Goal: Information Seeking & Learning: Find specific fact

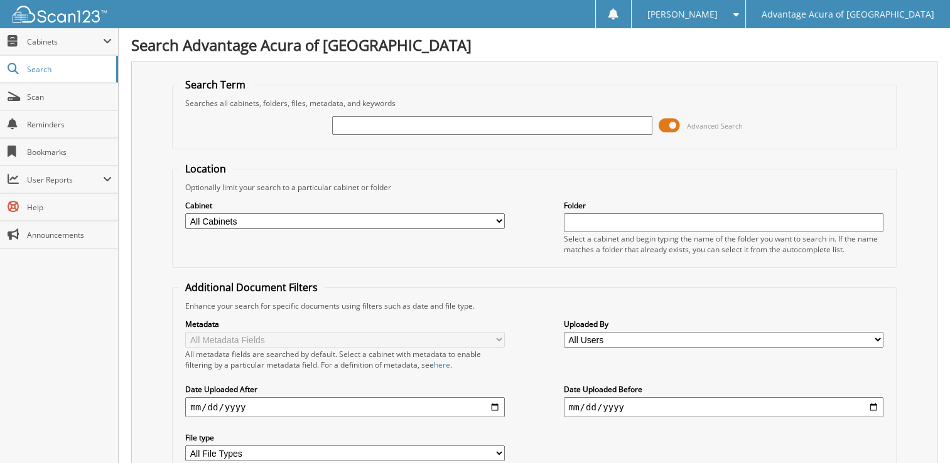
click at [398, 121] on input "text" at bounding box center [492, 125] width 320 height 19
type input "37042"
click at [667, 132] on span at bounding box center [669, 125] width 21 height 19
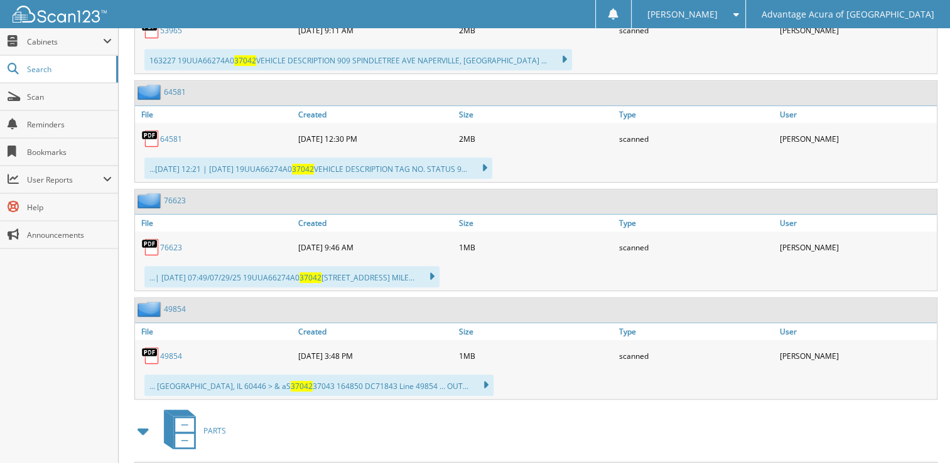
scroll to position [681, 0]
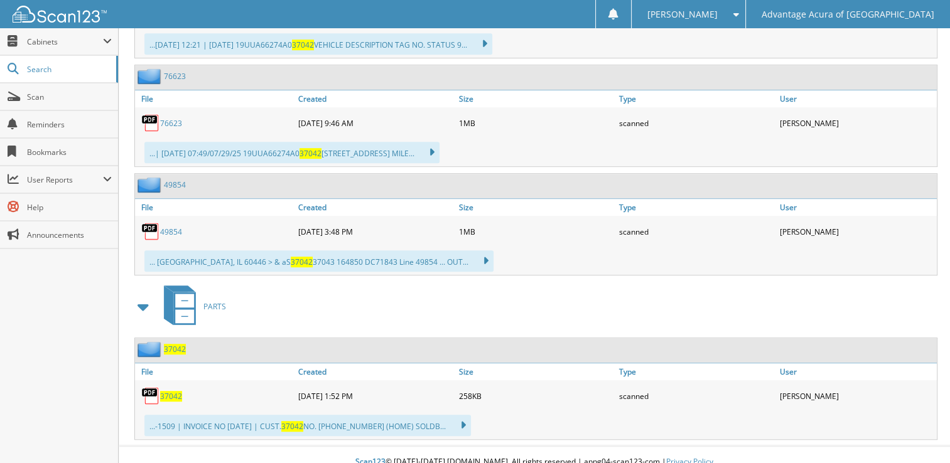
click at [167, 391] on span "37042" at bounding box center [171, 396] width 22 height 11
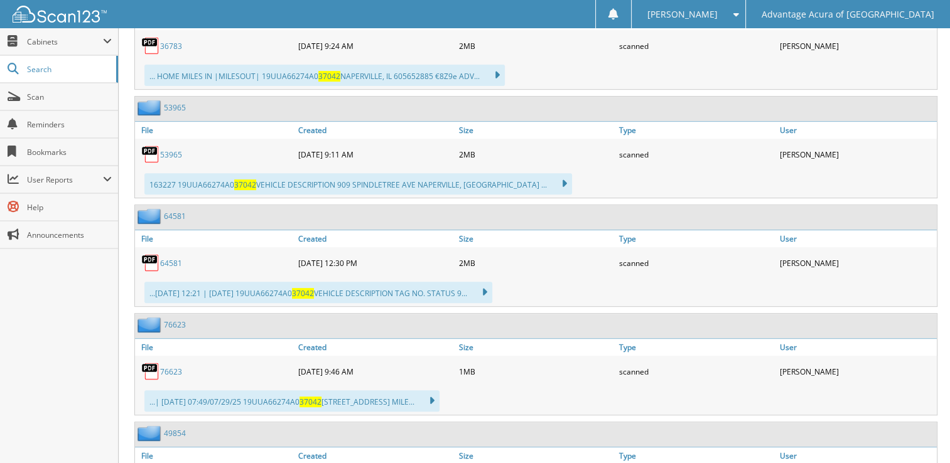
scroll to position [242, 0]
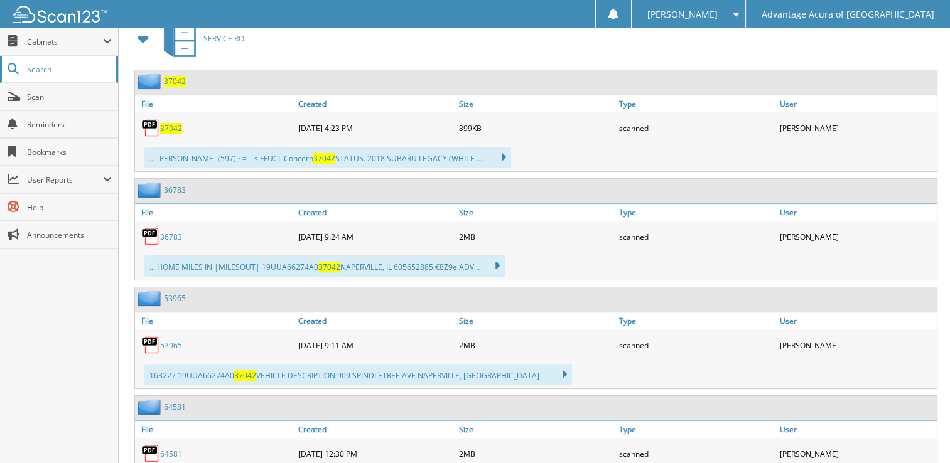
click at [107, 74] on link "Search" at bounding box center [59, 69] width 118 height 27
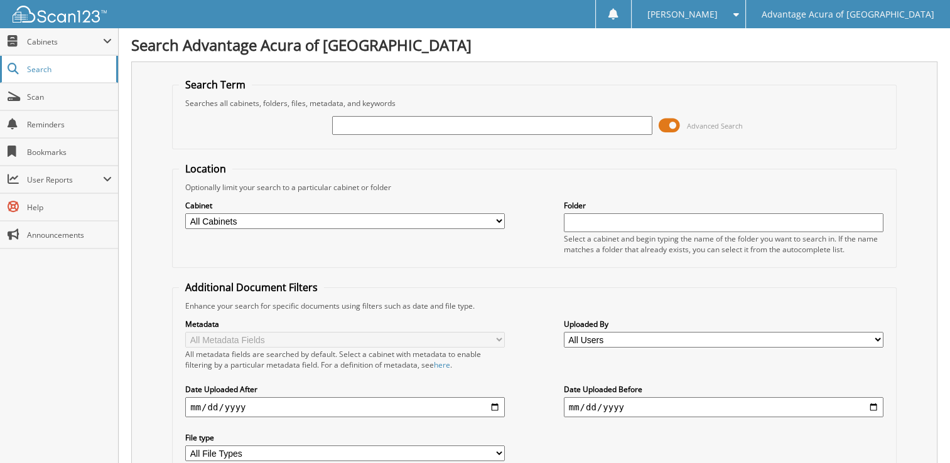
click at [45, 68] on span "Search" at bounding box center [68, 69] width 83 height 11
click at [392, 127] on input "text" at bounding box center [492, 125] width 320 height 19
type input "37065"
click at [671, 122] on span at bounding box center [669, 125] width 21 height 19
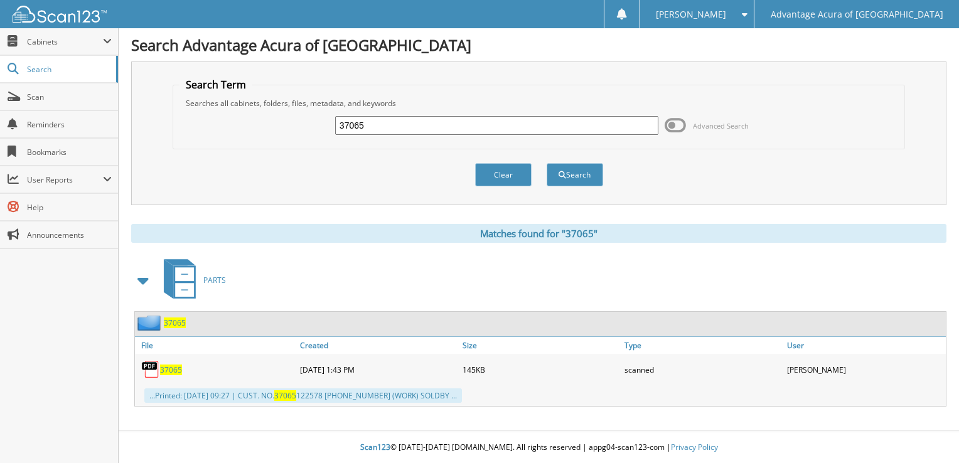
click at [168, 368] on span "37065" at bounding box center [171, 370] width 22 height 11
click at [170, 365] on span "37065" at bounding box center [171, 370] width 22 height 11
